Goal: Information Seeking & Learning: Check status

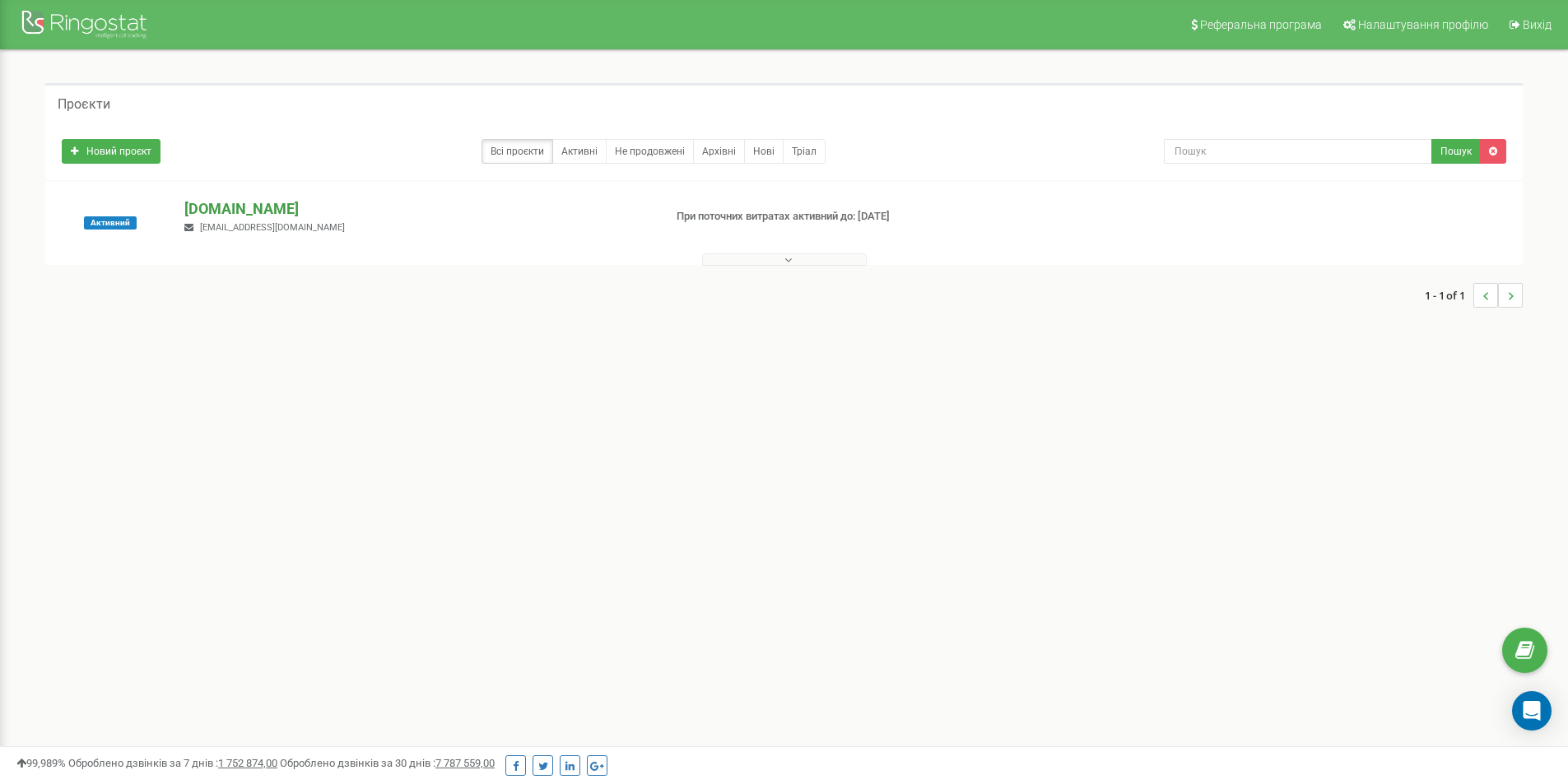
click at [267, 218] on p "[DOMAIN_NAME]" at bounding box center [417, 208] width 465 height 21
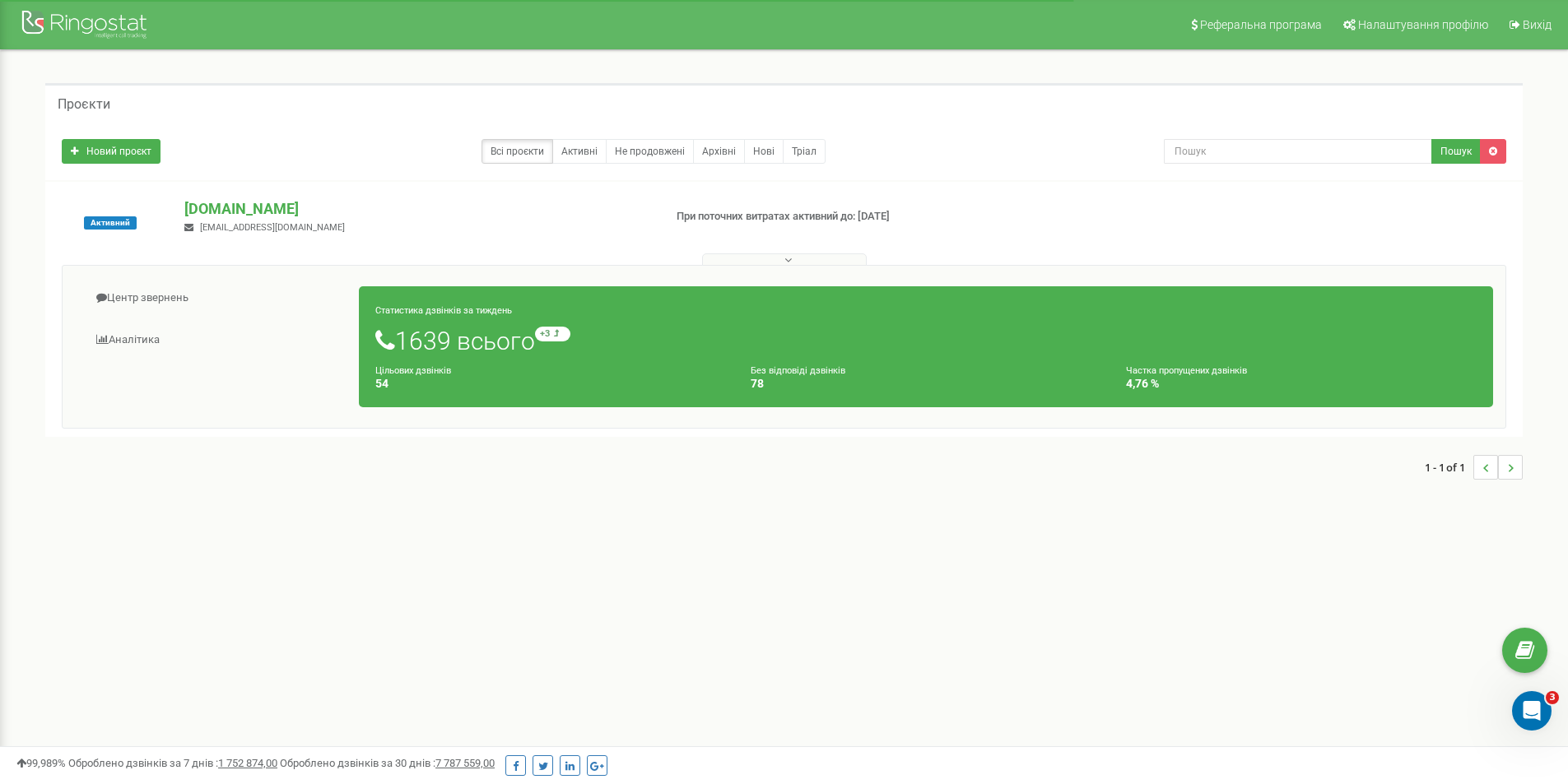
click at [436, 334] on h1 "1639 всього +3 відносно минулого тижня" at bounding box center [926, 340] width 1101 height 28
click at [145, 334] on link "Аналiтика" at bounding box center [218, 340] width 285 height 40
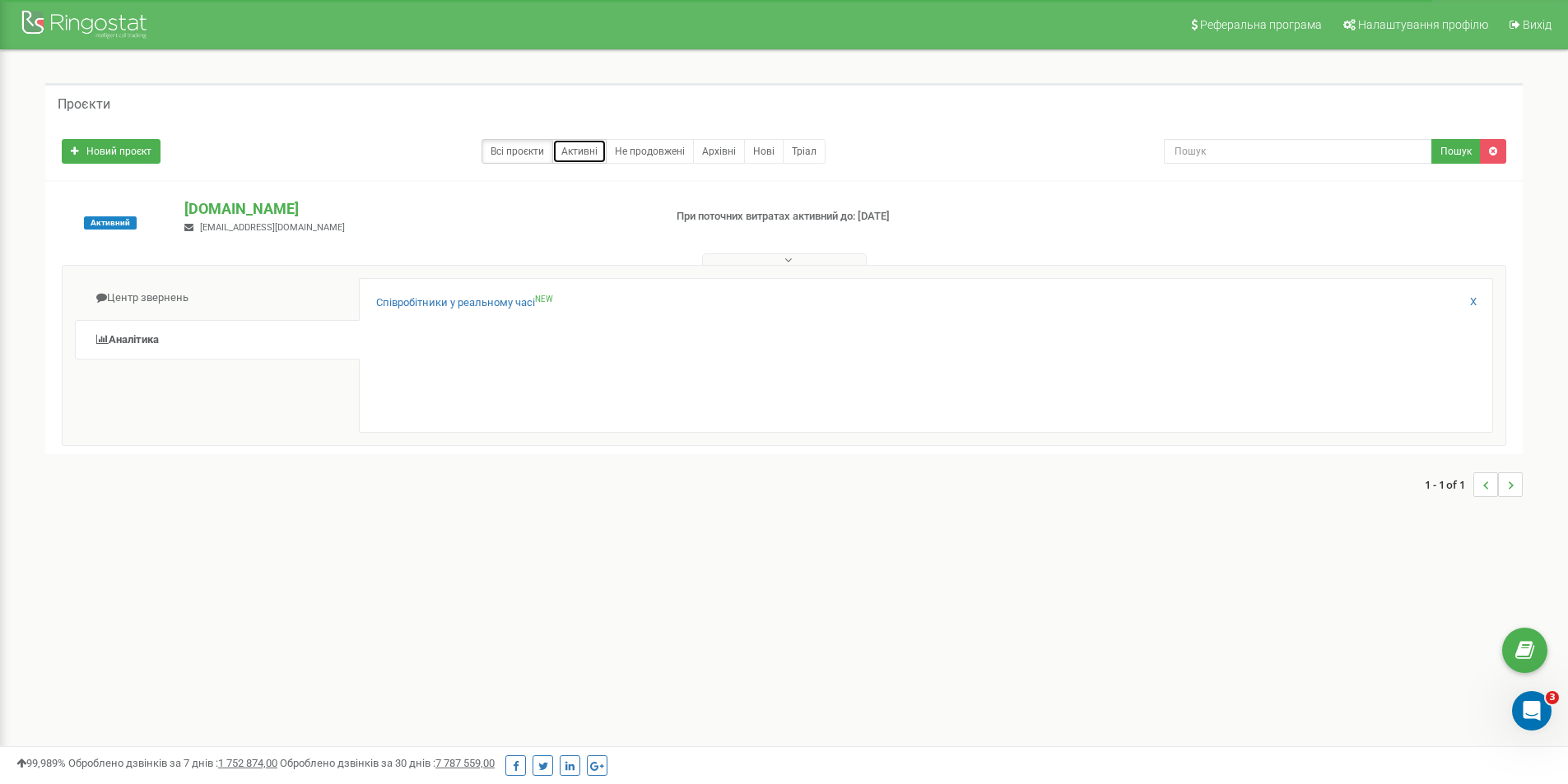
click at [568, 150] on link "Активні" at bounding box center [580, 151] width 55 height 25
click at [660, 144] on link "Не продовжені" at bounding box center [650, 151] width 88 height 25
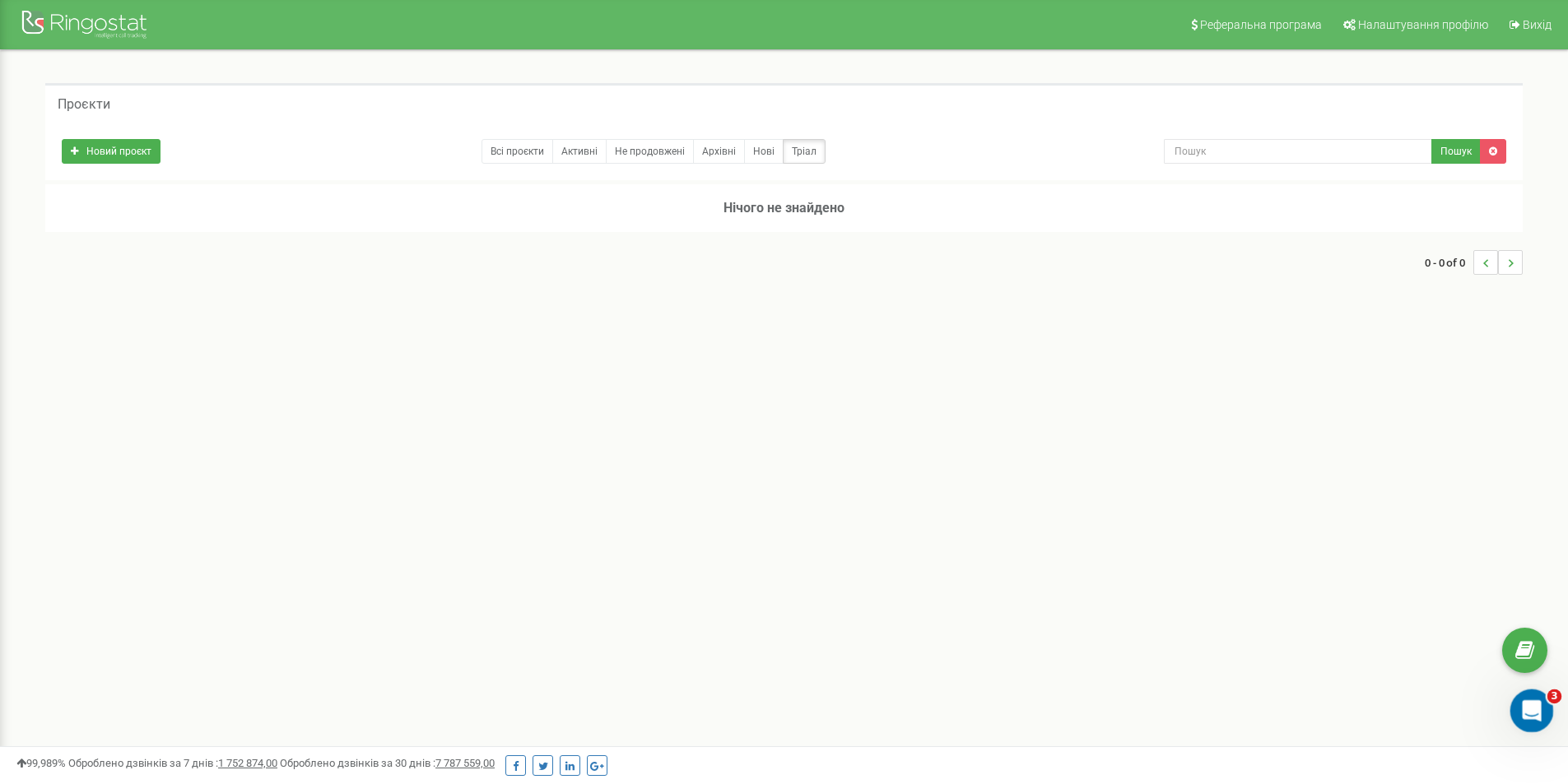
click at [1530, 717] on icon "Відкрити програму для спілкування Intercom" at bounding box center [1530, 709] width 27 height 27
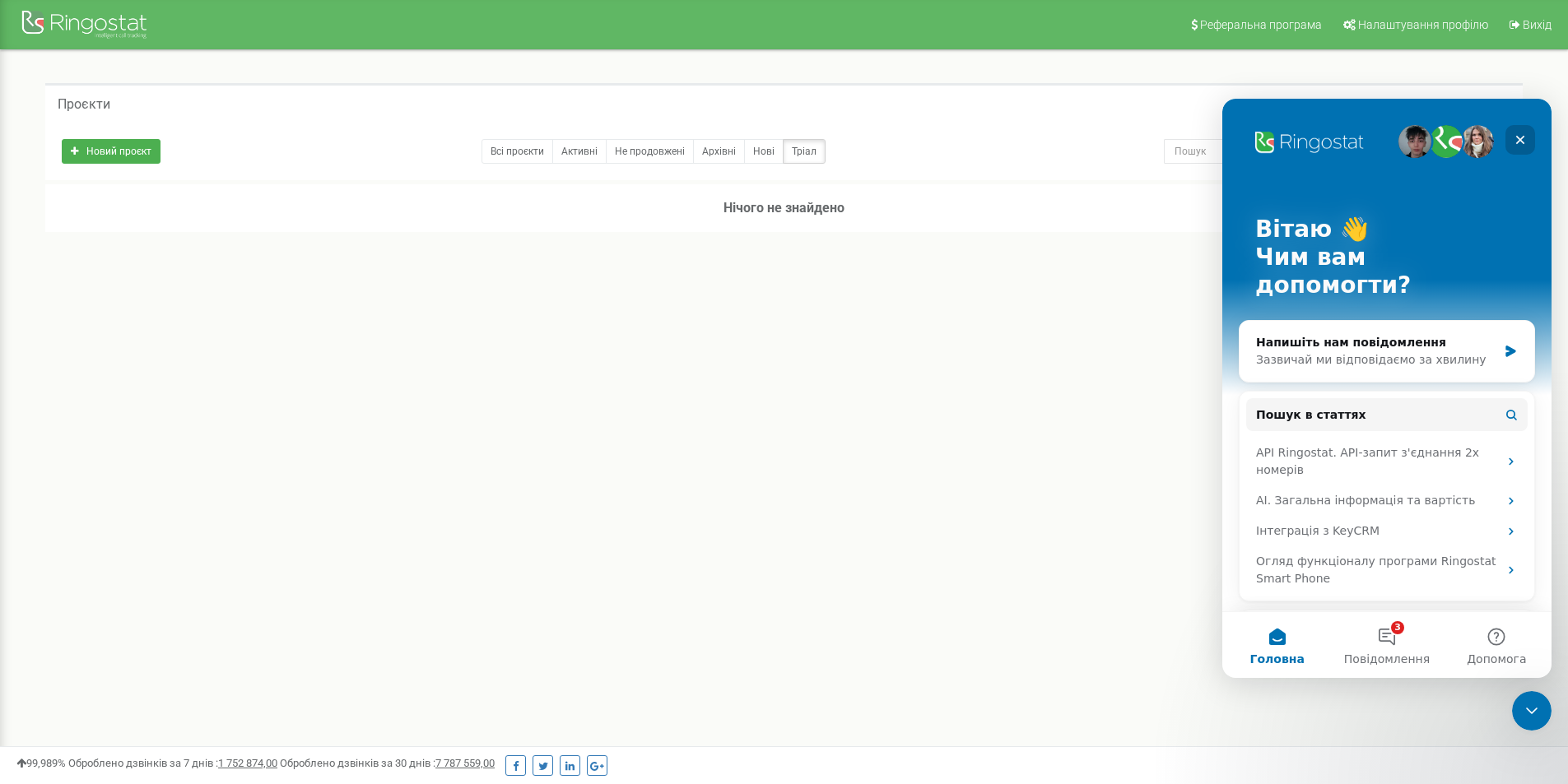
click at [1516, 132] on div "Закрити" at bounding box center [1520, 140] width 30 height 30
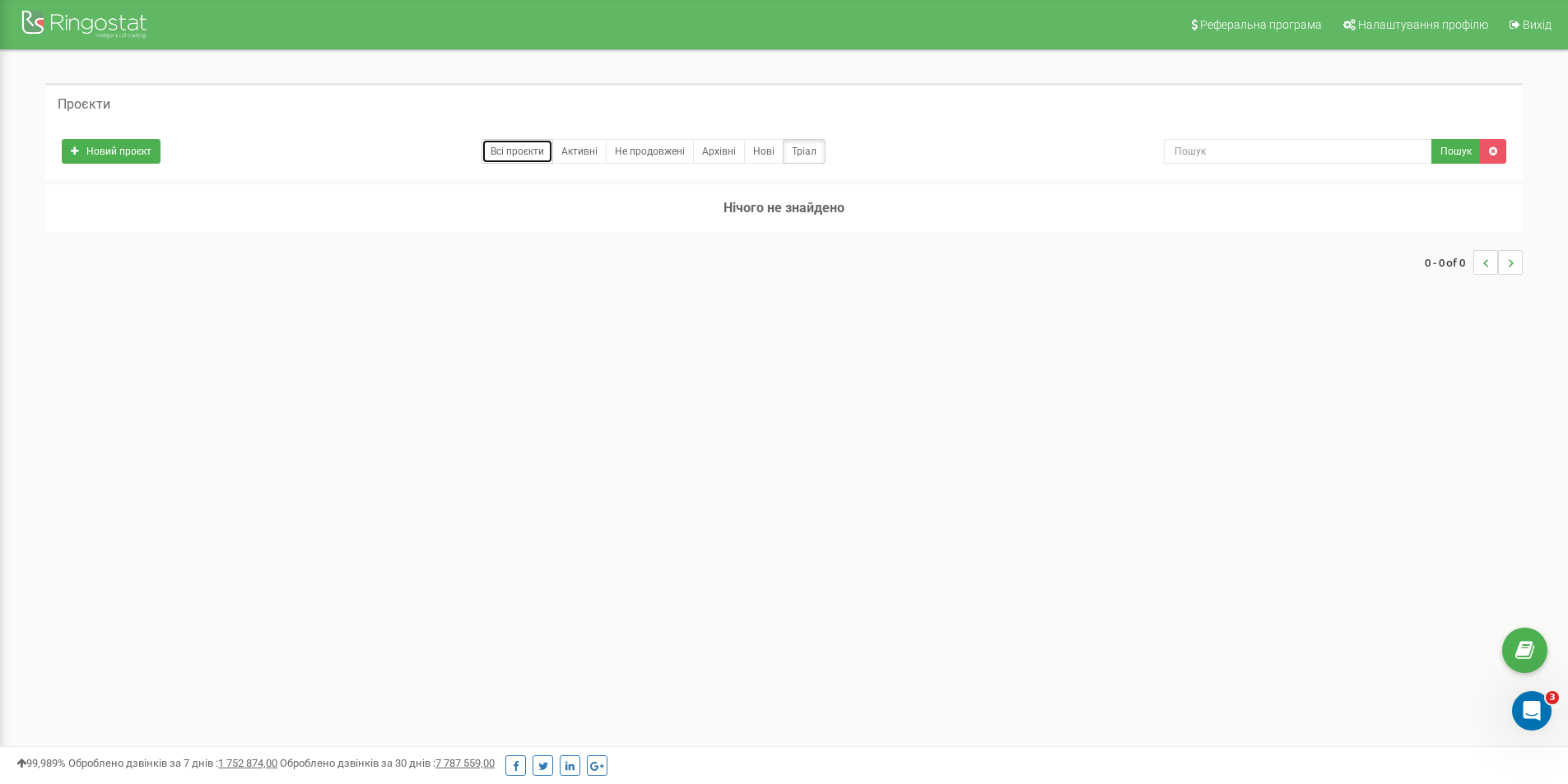
click at [511, 157] on link "Всі проєкти" at bounding box center [517, 151] width 72 height 25
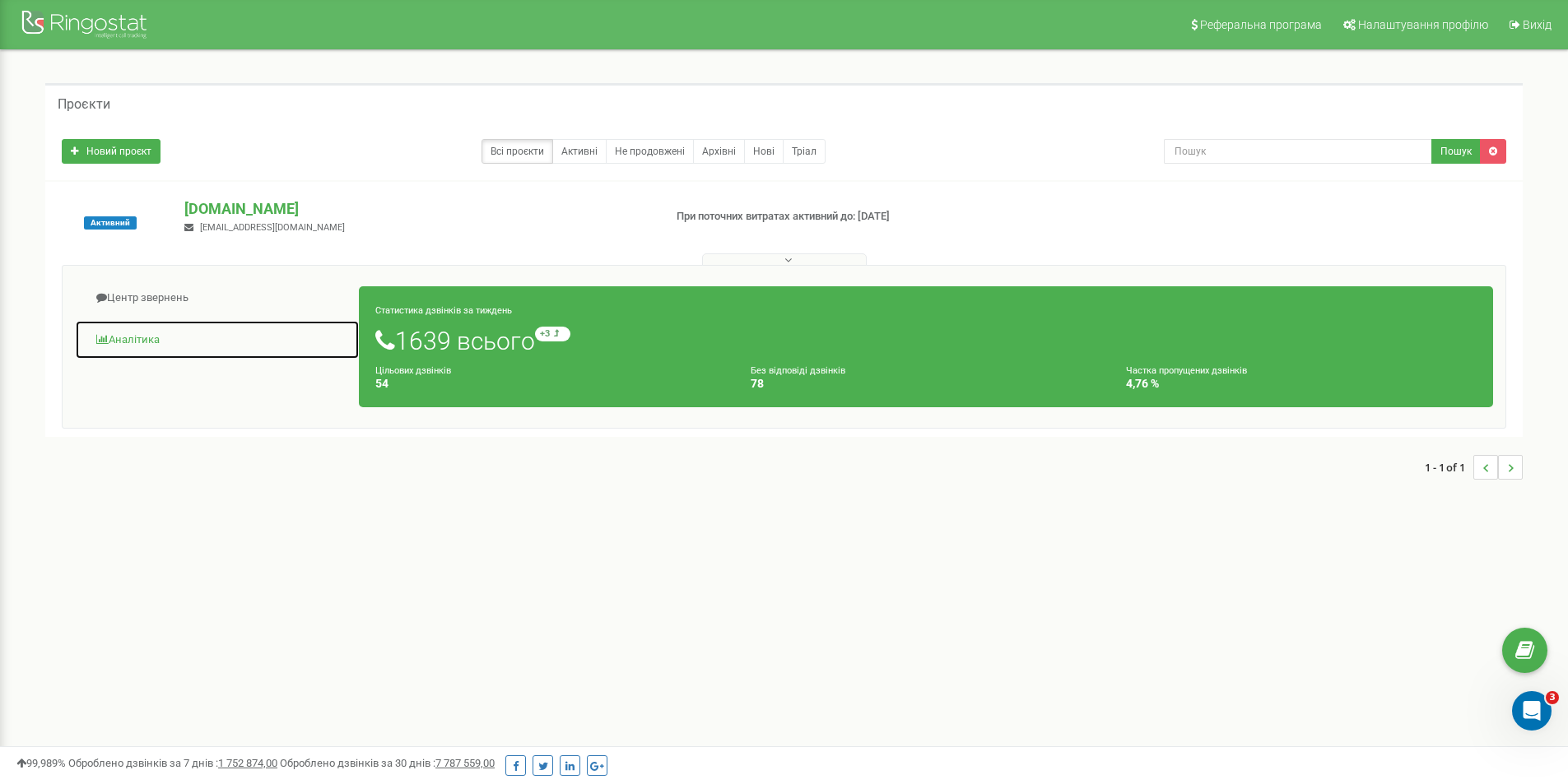
click at [139, 341] on link "Аналiтика" at bounding box center [218, 340] width 285 height 40
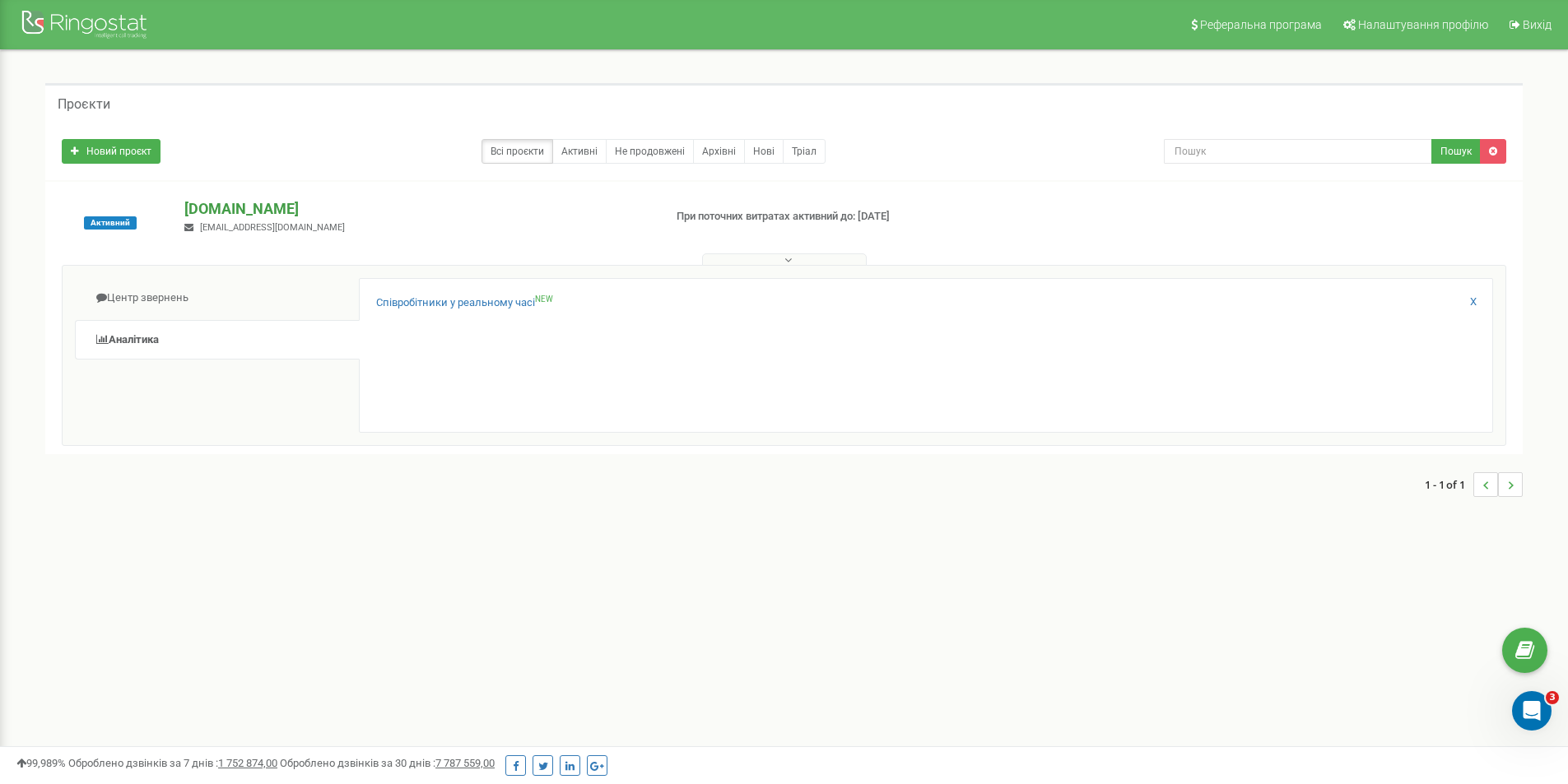
click at [250, 202] on p "[DOMAIN_NAME]" at bounding box center [417, 208] width 465 height 21
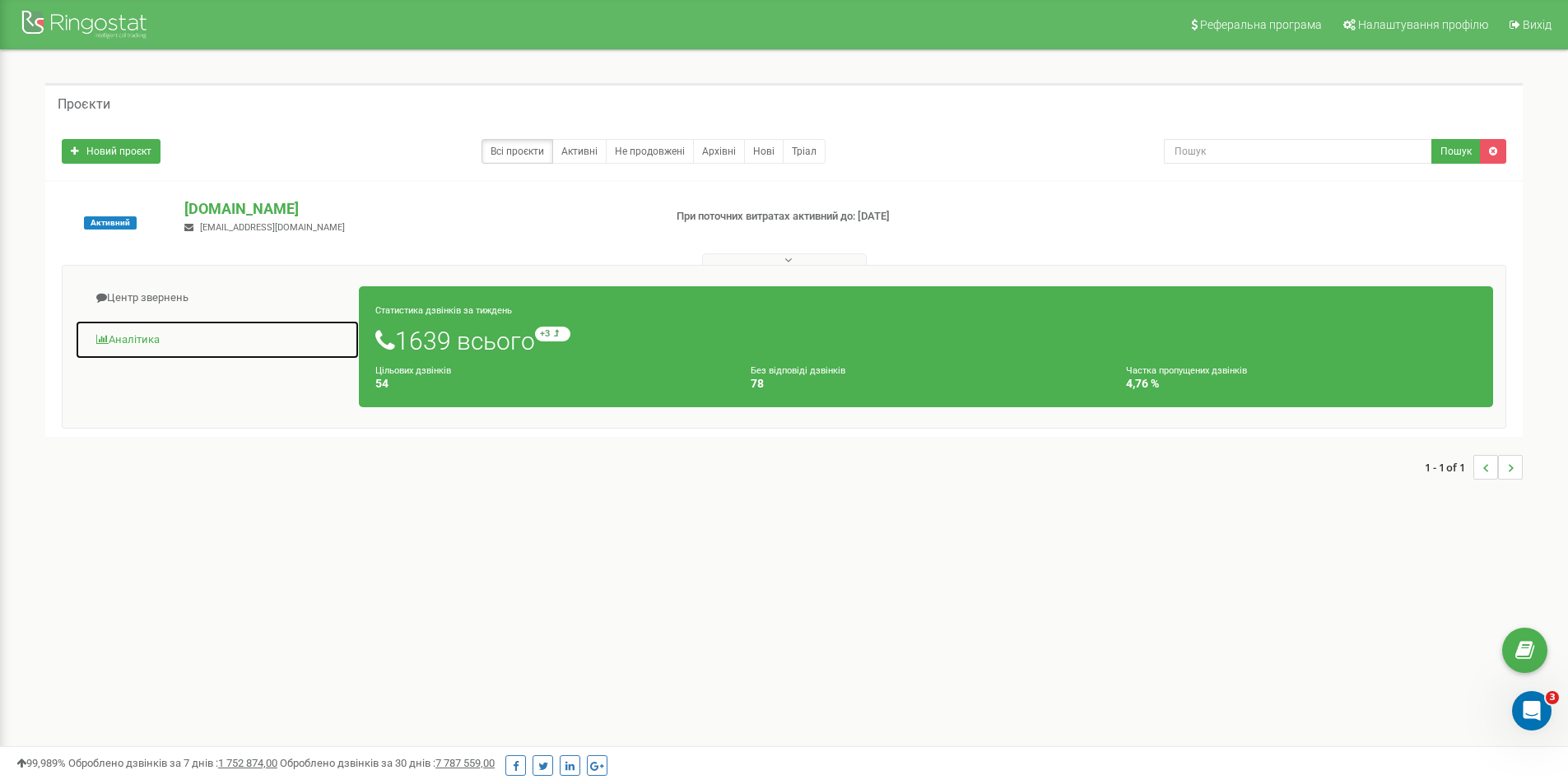
click at [130, 334] on link "Аналiтика" at bounding box center [218, 340] width 285 height 40
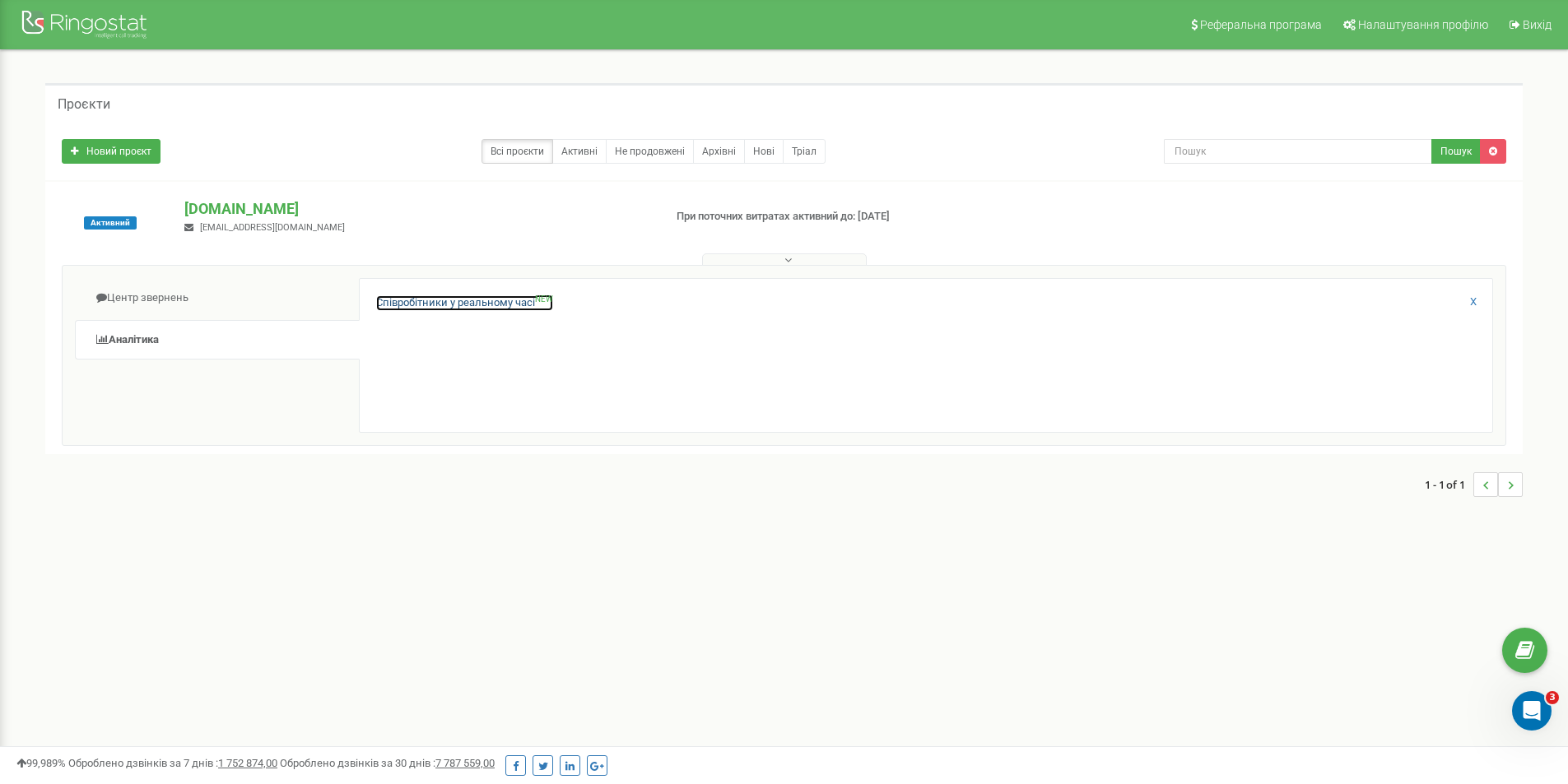
click at [503, 301] on link "Співробітники у реальному часі NEW" at bounding box center [464, 303] width 177 height 15
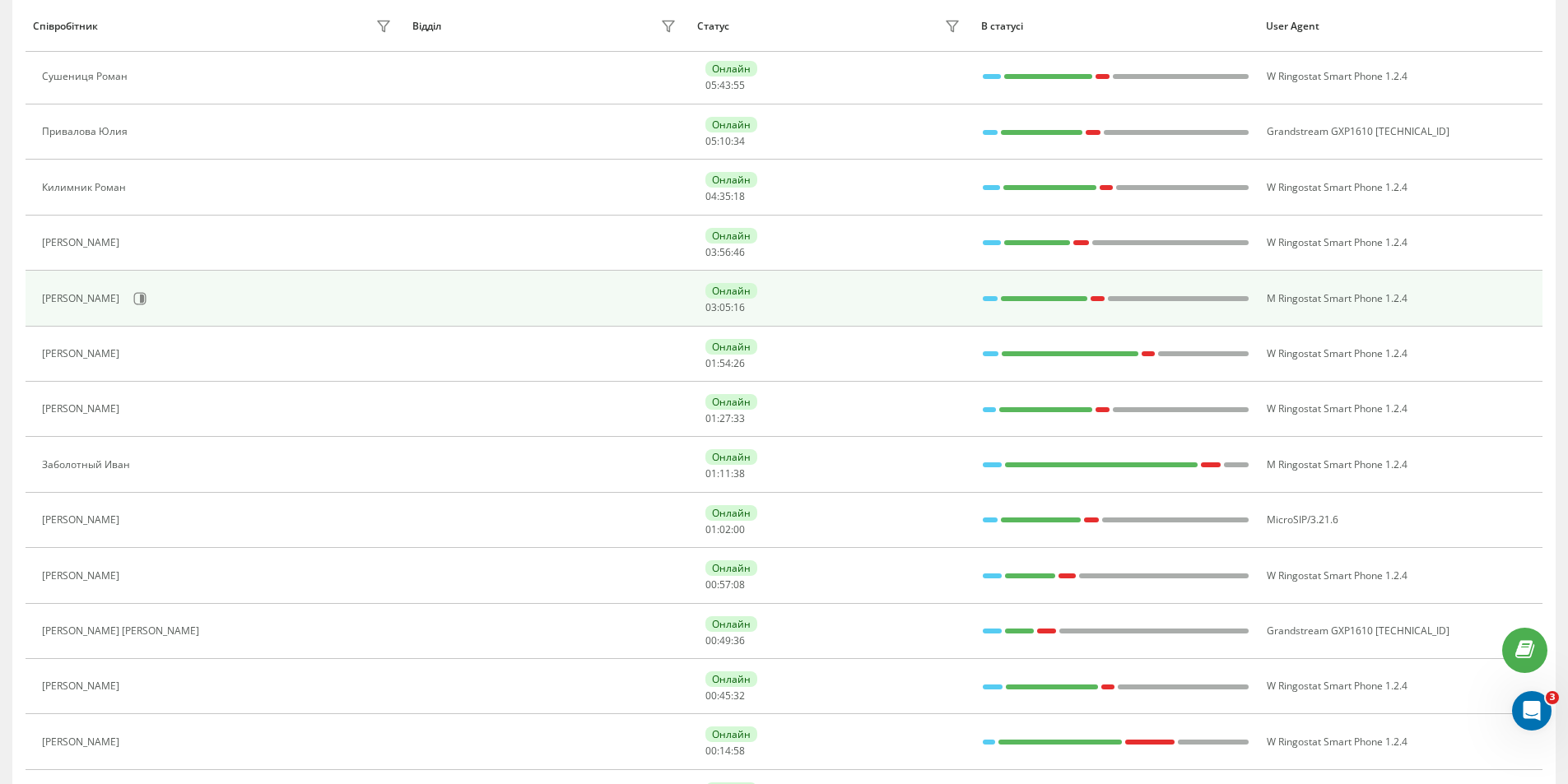
scroll to position [926, 0]
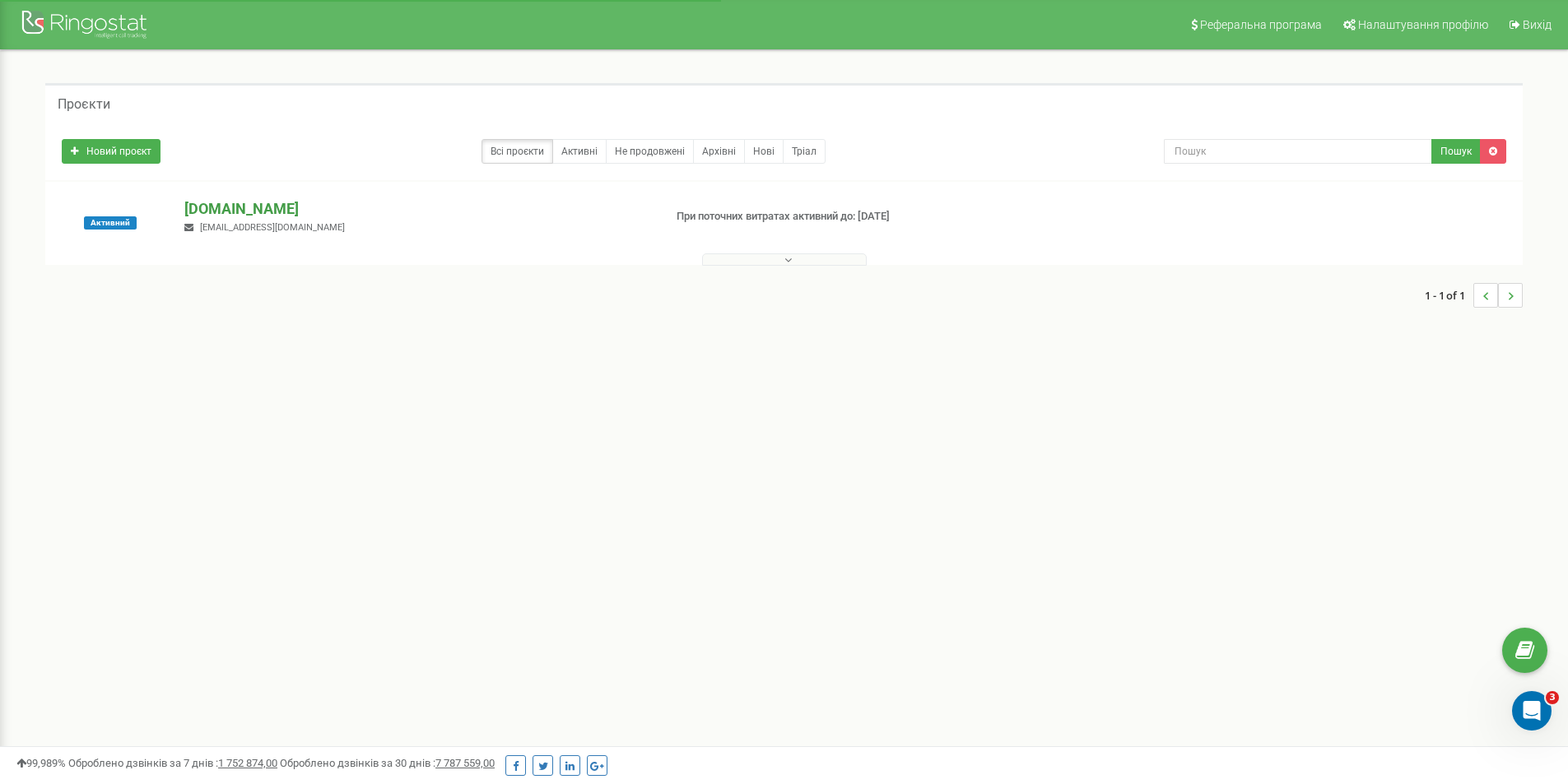
click at [234, 204] on p "[DOMAIN_NAME]" at bounding box center [417, 208] width 465 height 21
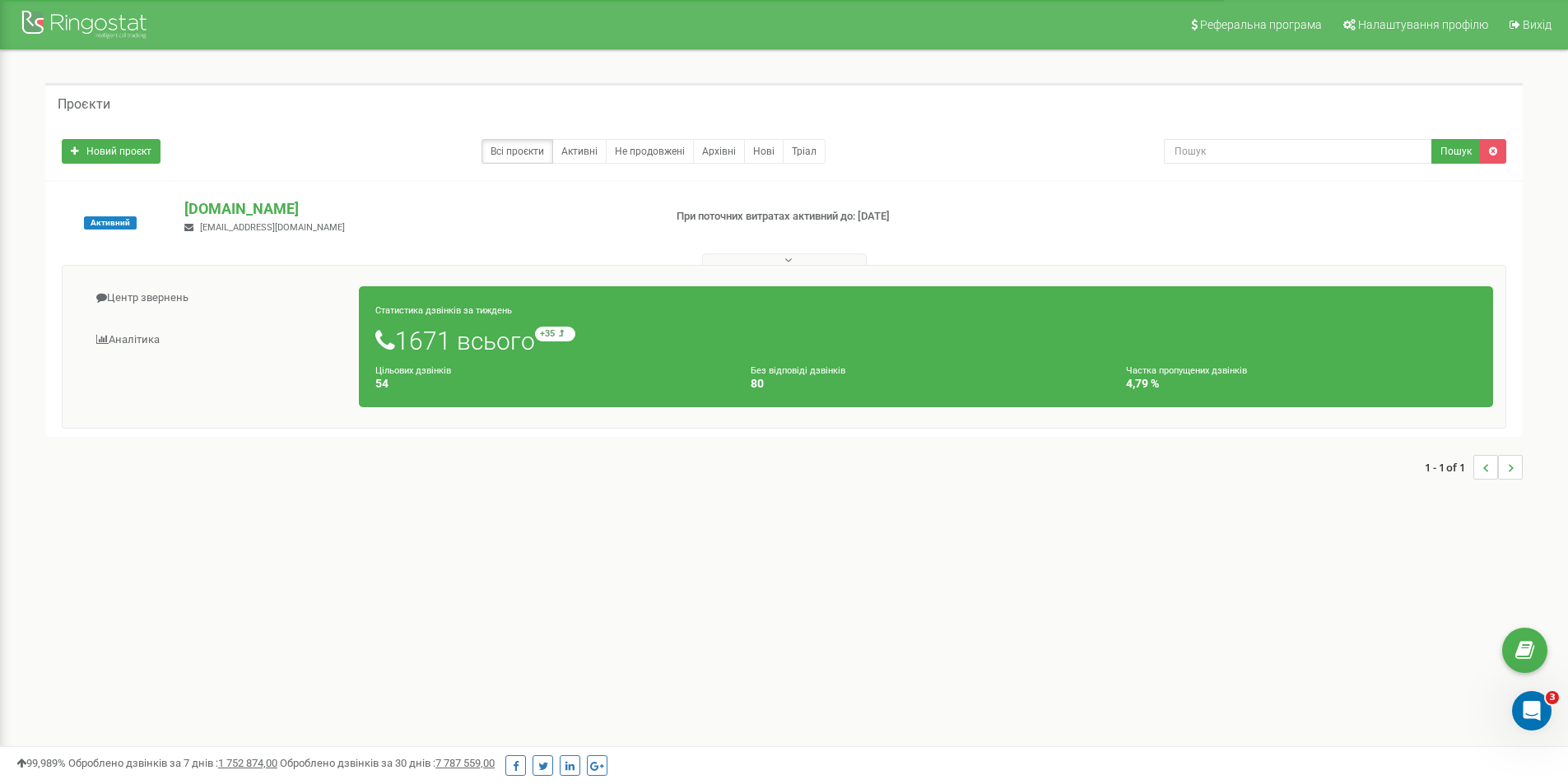
click at [438, 358] on div "Статистика дзвінків за тиждень 1671 всього +35 відносно минулого тижня Цільових…" at bounding box center [925, 347] width 1134 height 121
click at [566, 336] on small "+35 відносно минулого тижня" at bounding box center [629, 334] width 189 height 15
click at [449, 284] on div "Статистика дзвінків за тиждень 1671 всього +35 відносно минулого тижня Цільових…" at bounding box center [926, 346] width 1159 height 137
drag, startPoint x: 122, startPoint y: 334, endPoint x: 175, endPoint y: 392, distance: 78.6
click at [123, 334] on link "Аналiтика" at bounding box center [218, 340] width 285 height 40
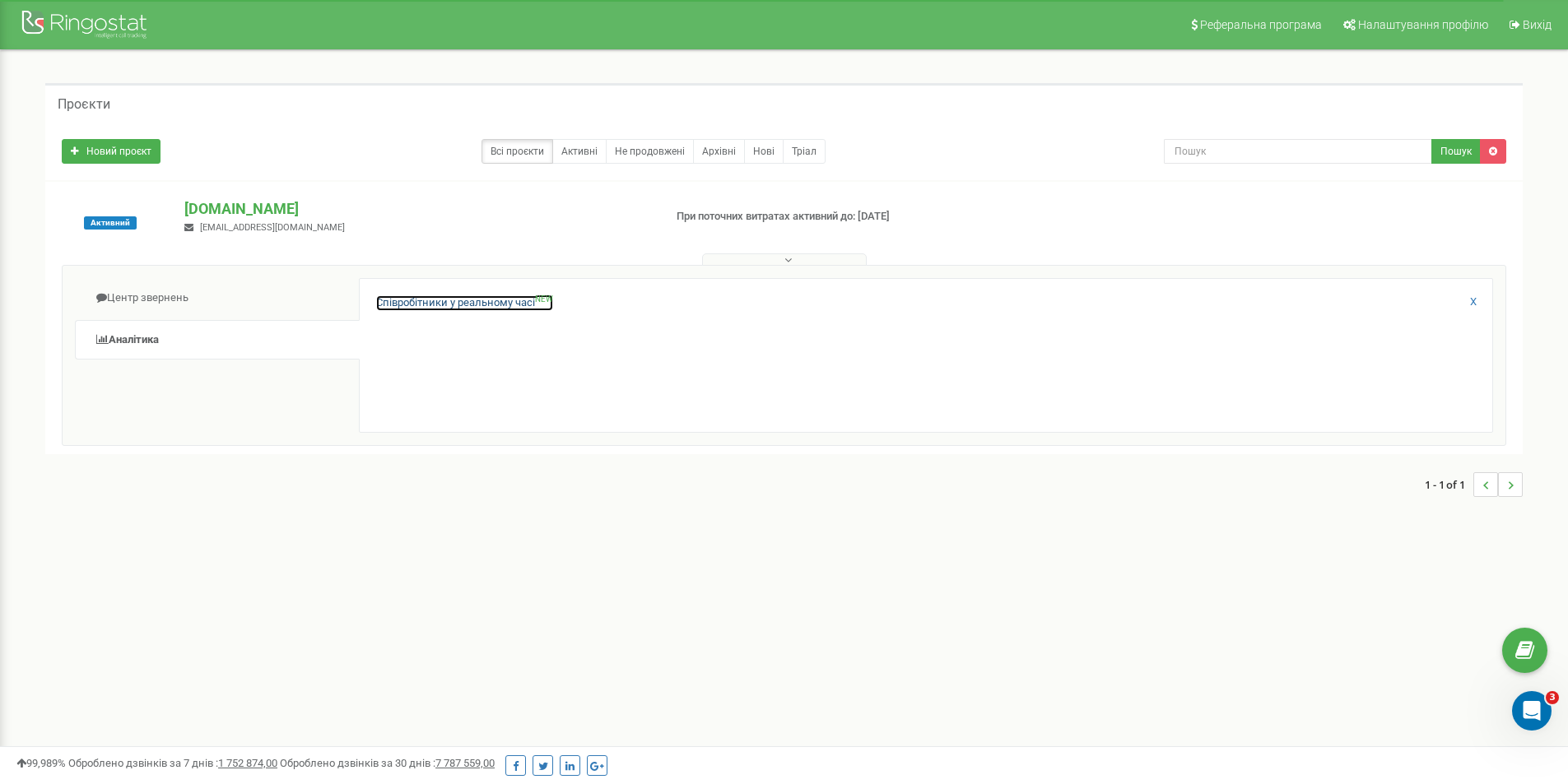
click at [518, 304] on link "Співробітники у реальному часі NEW" at bounding box center [464, 303] width 177 height 15
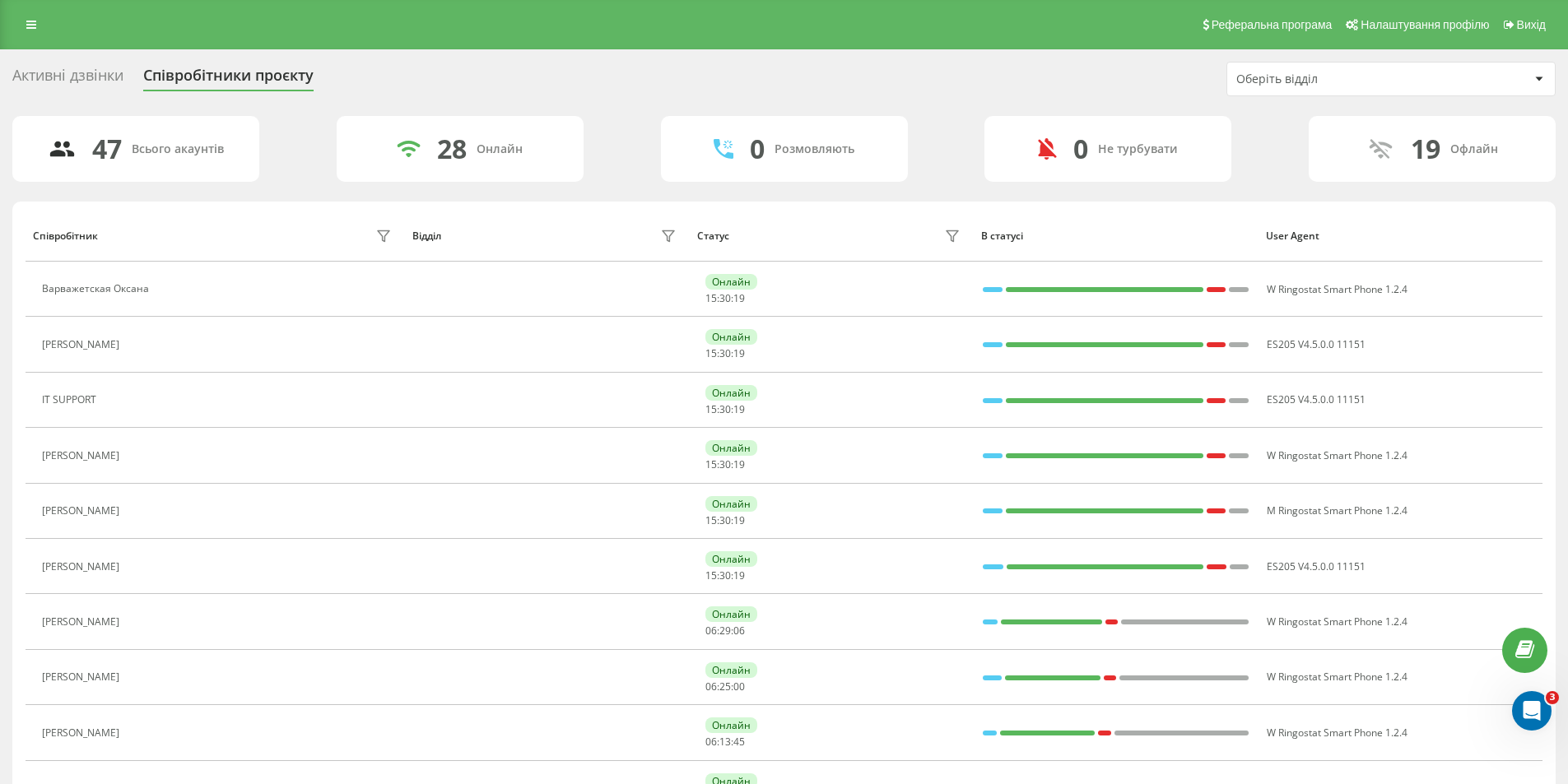
click at [1385, 76] on div "Оберіть відділ" at bounding box center [1334, 79] width 196 height 14
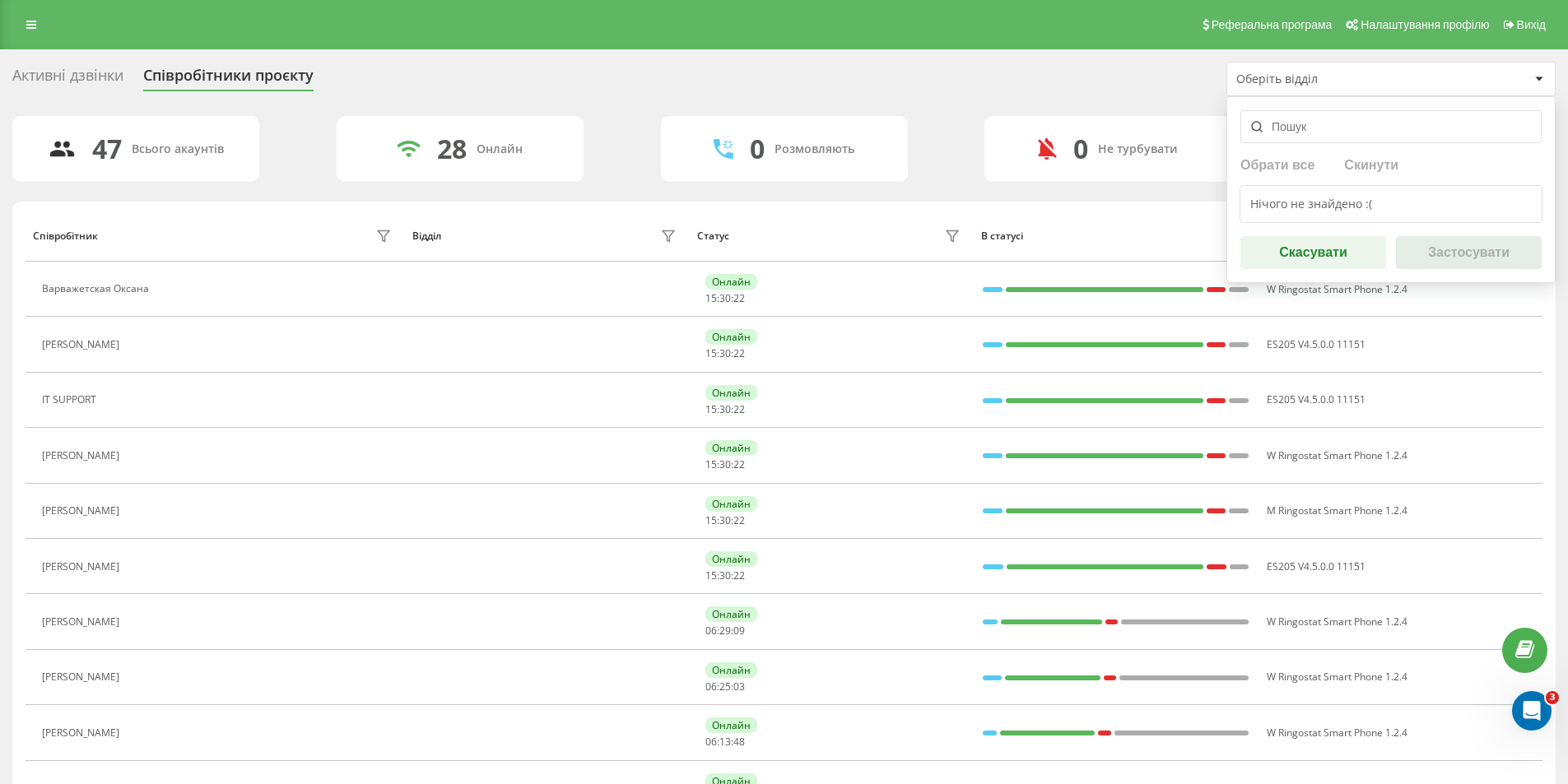
click at [1349, 249] on button "Скасувати" at bounding box center [1313, 253] width 146 height 33
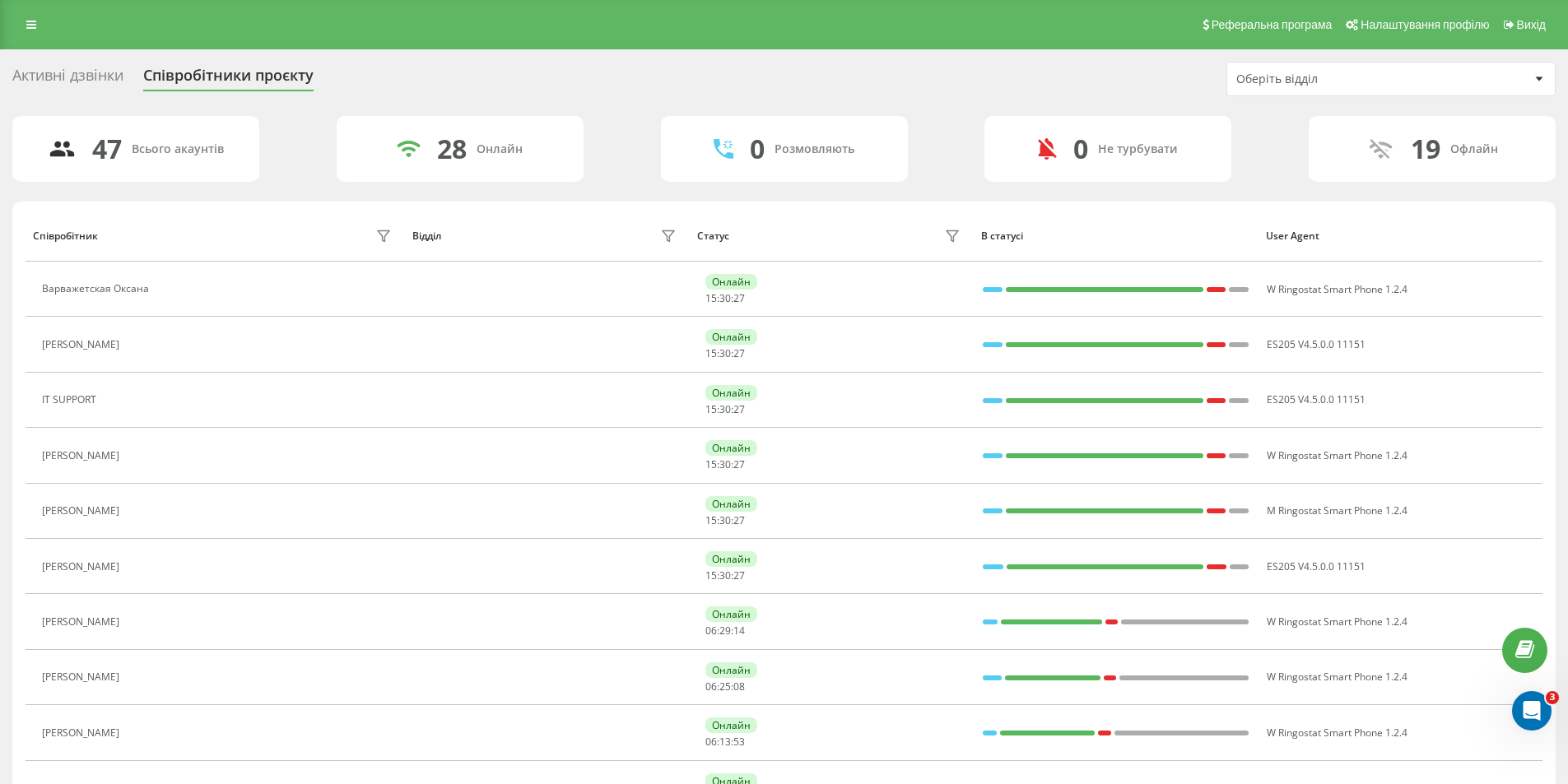
click at [59, 70] on div "Активні дзвінки" at bounding box center [67, 79] width 111 height 26
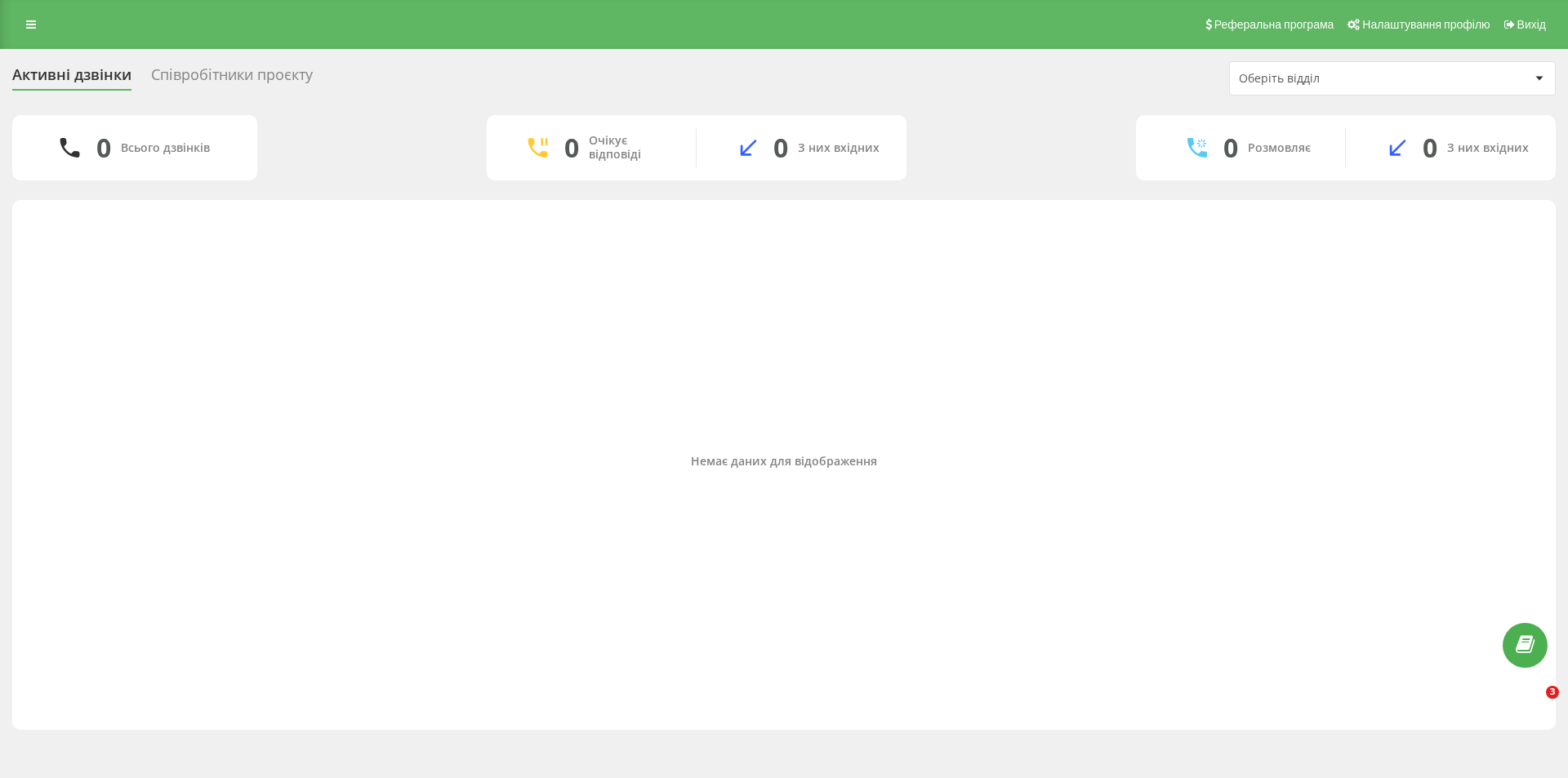
click at [190, 74] on div "Співробітники проєкту" at bounding box center [231, 79] width 162 height 25
